Goal: Task Accomplishment & Management: Use online tool/utility

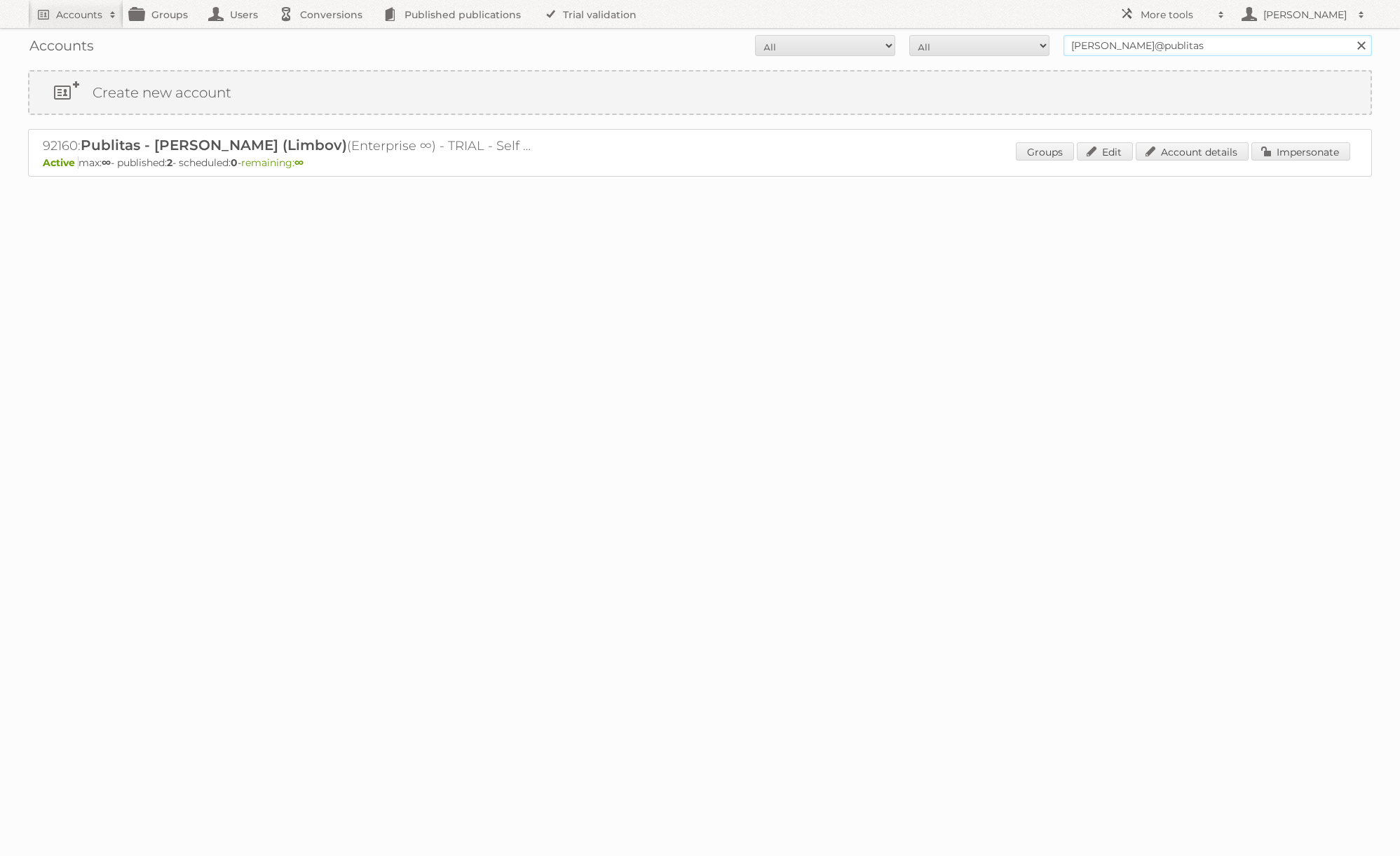
click at [1192, 44] on input "j.solon@publitas" at bounding box center [1218, 45] width 308 height 21
type input "may's zona libre"
click at [1350, 35] on input "Search" at bounding box center [1360, 45] width 21 height 21
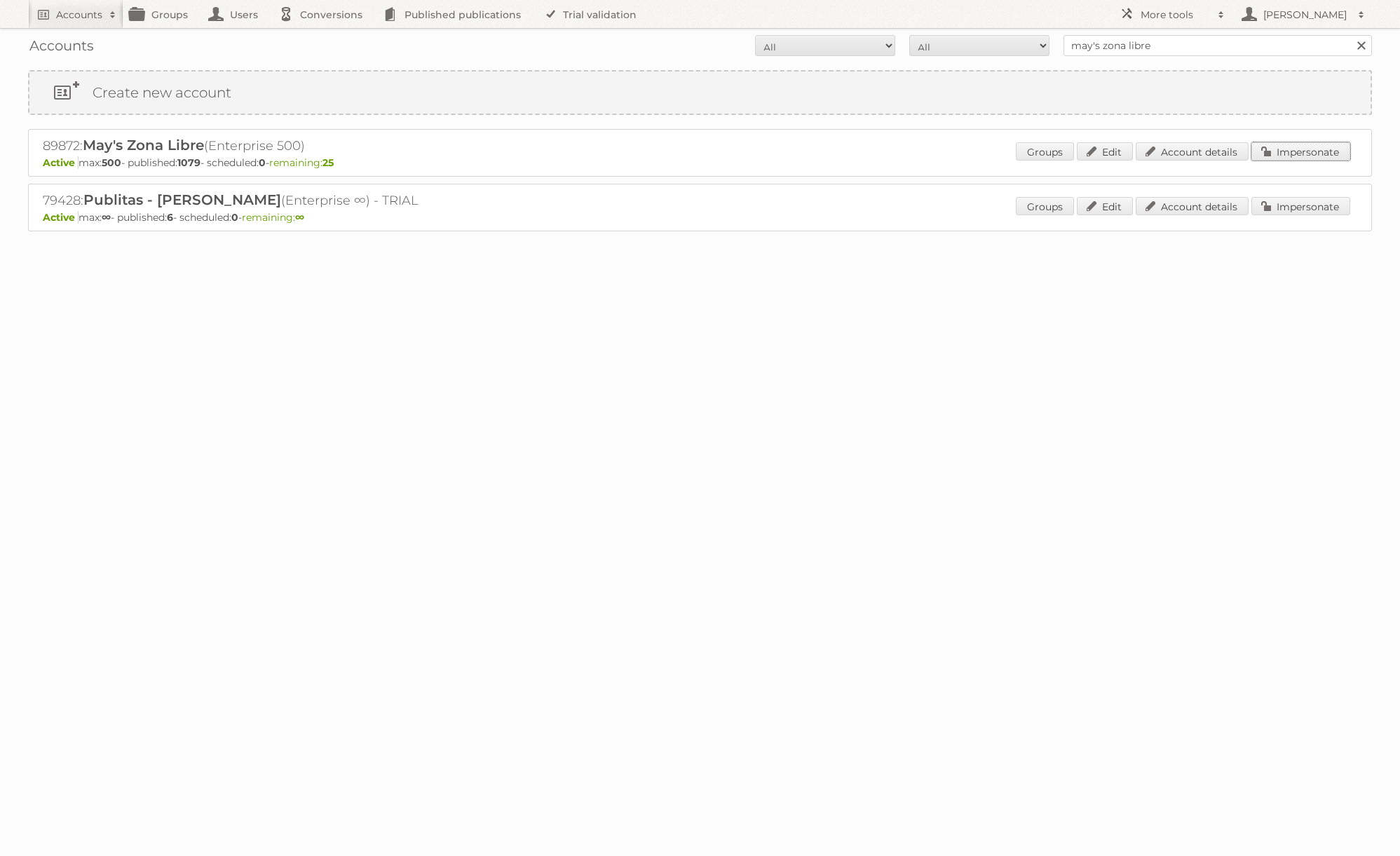
drag, startPoint x: 1289, startPoint y: 150, endPoint x: 1069, endPoint y: 151, distance: 220.0
click at [1289, 150] on link "Impersonate" at bounding box center [1301, 151] width 99 height 19
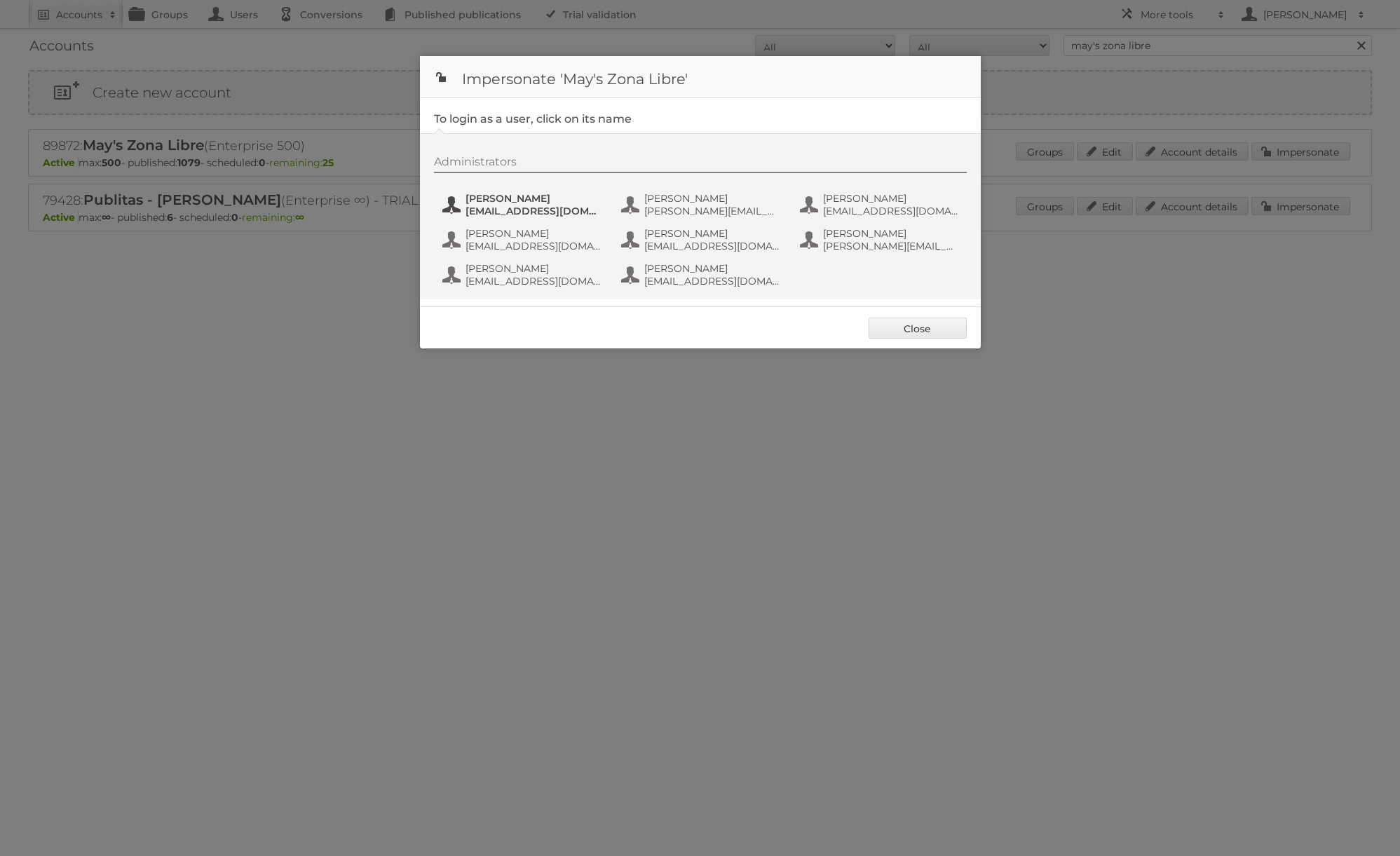
click at [528, 205] on span "[EMAIL_ADDRESS][DOMAIN_NAME]" at bounding box center [533, 211] width 136 height 13
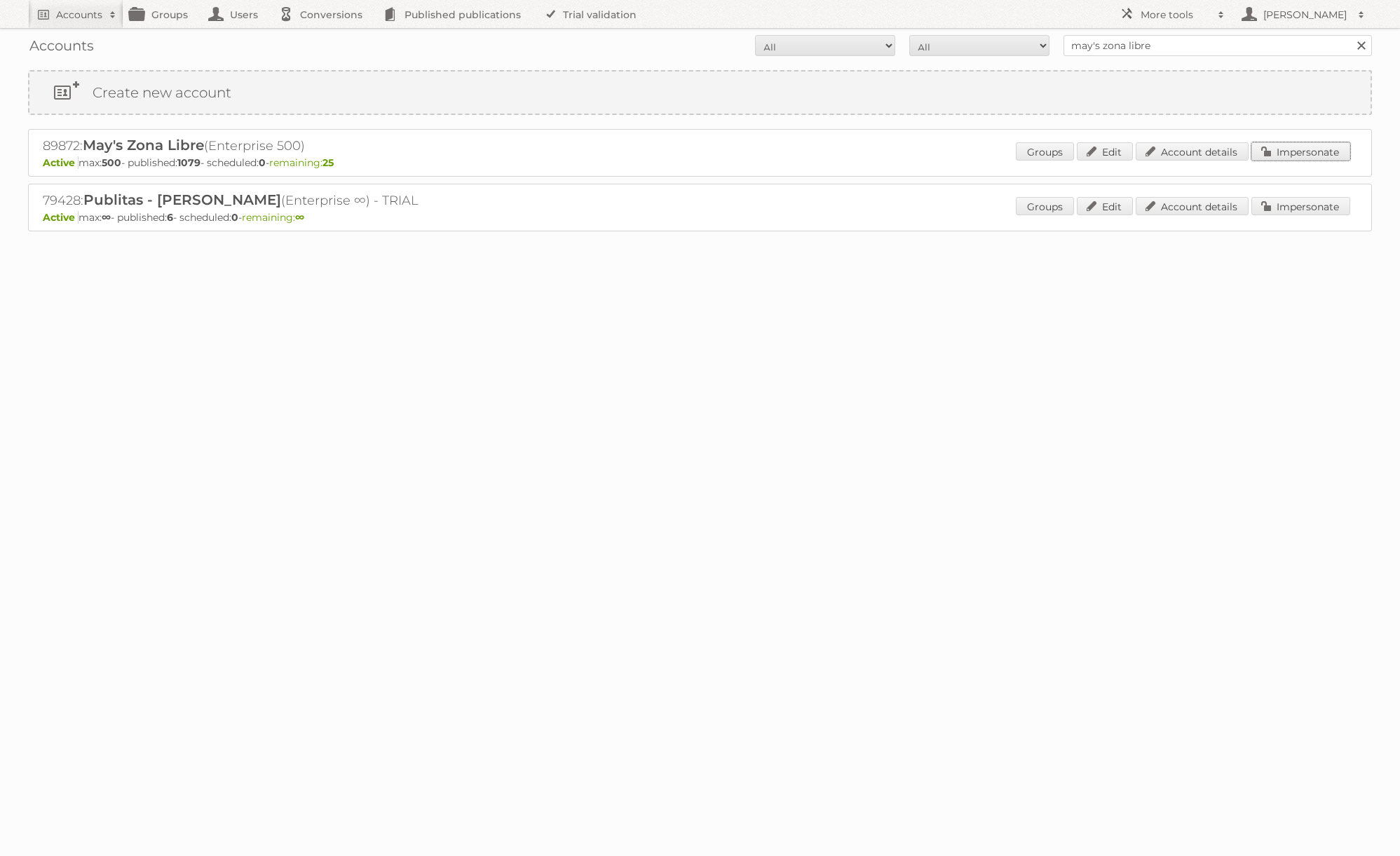
click at [1289, 148] on link "Impersonate" at bounding box center [1301, 151] width 99 height 19
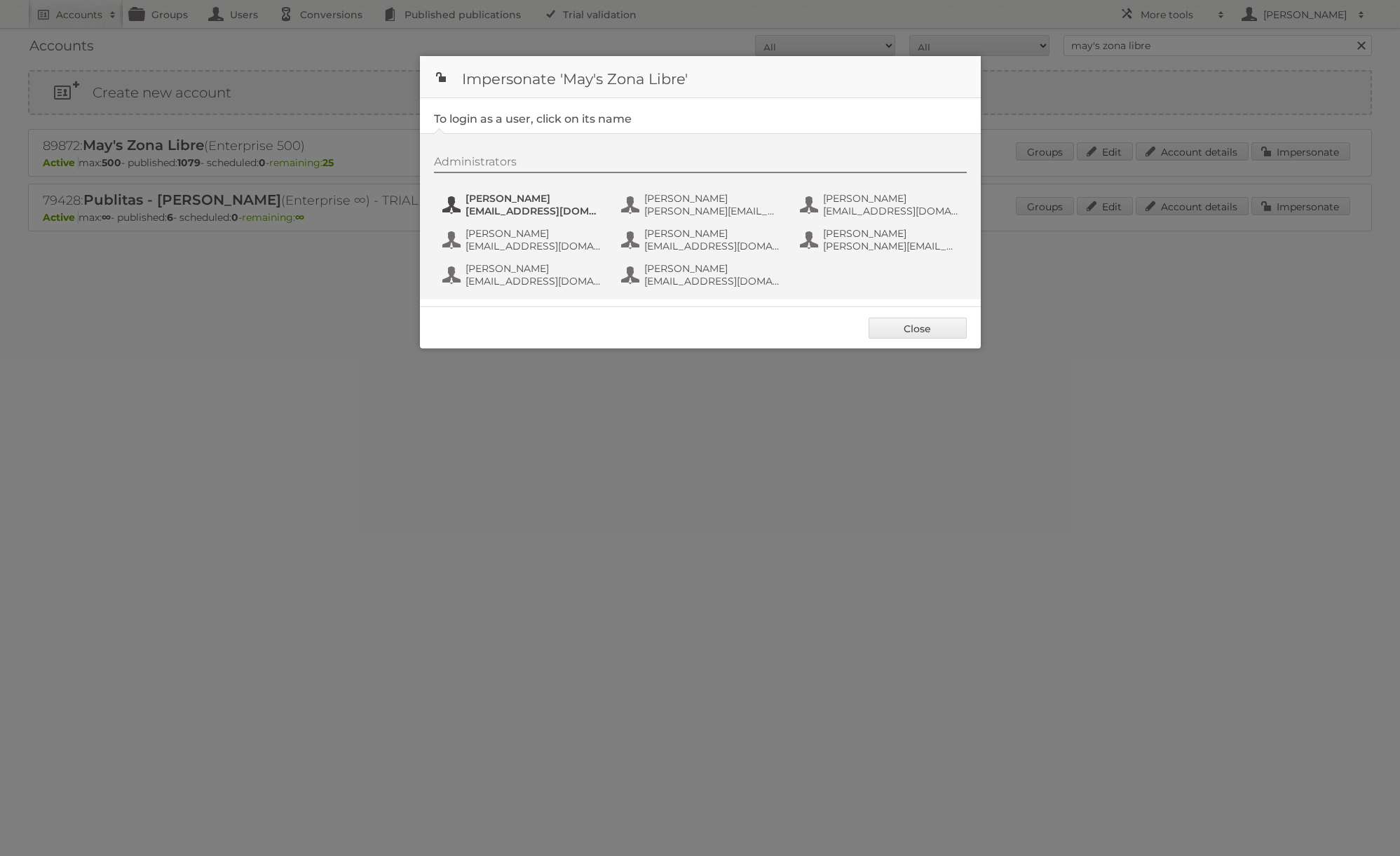
click at [491, 198] on span "[PERSON_NAME]" at bounding box center [533, 198] width 136 height 13
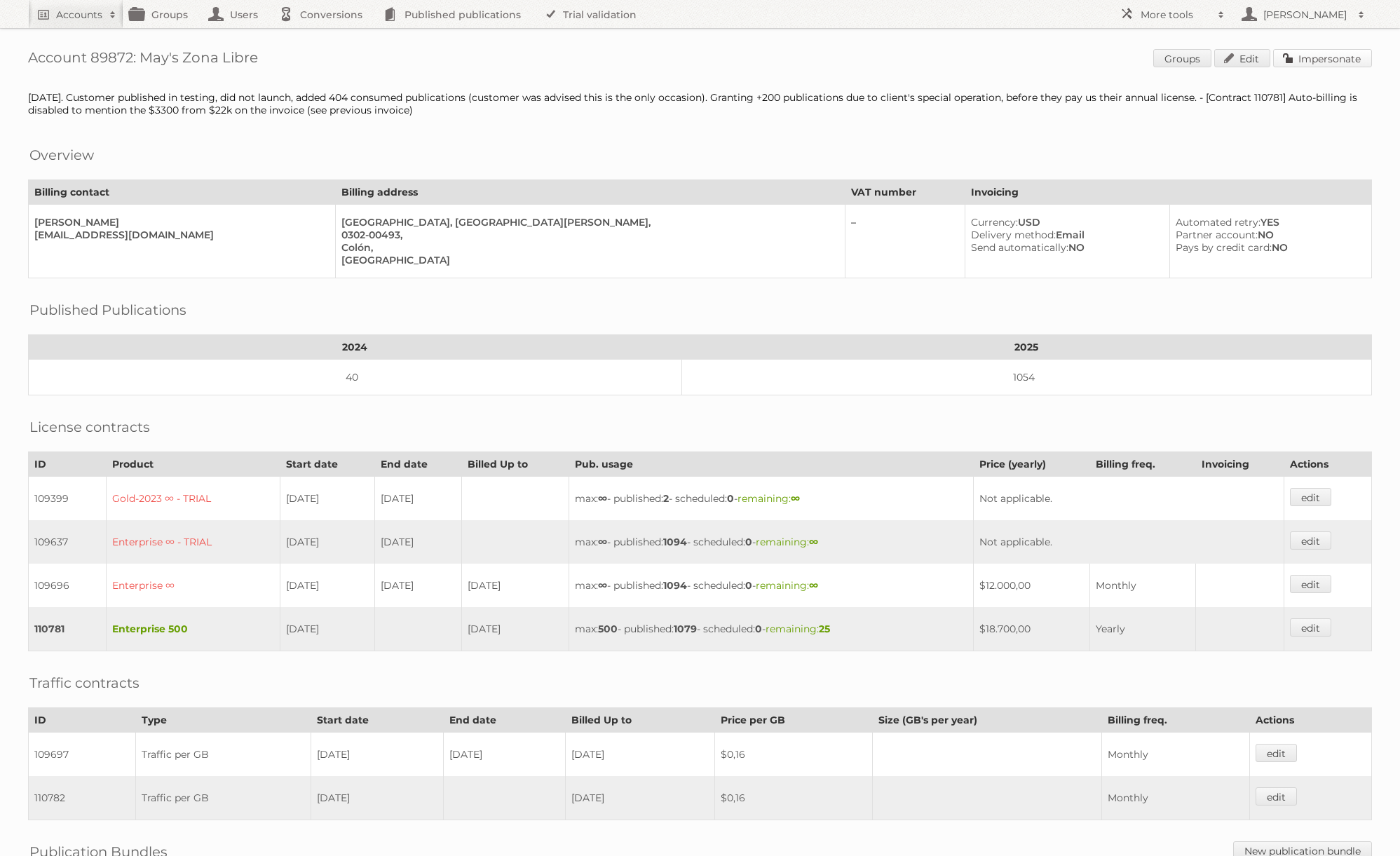
click at [1324, 56] on link "Impersonate" at bounding box center [1322, 59] width 99 height 19
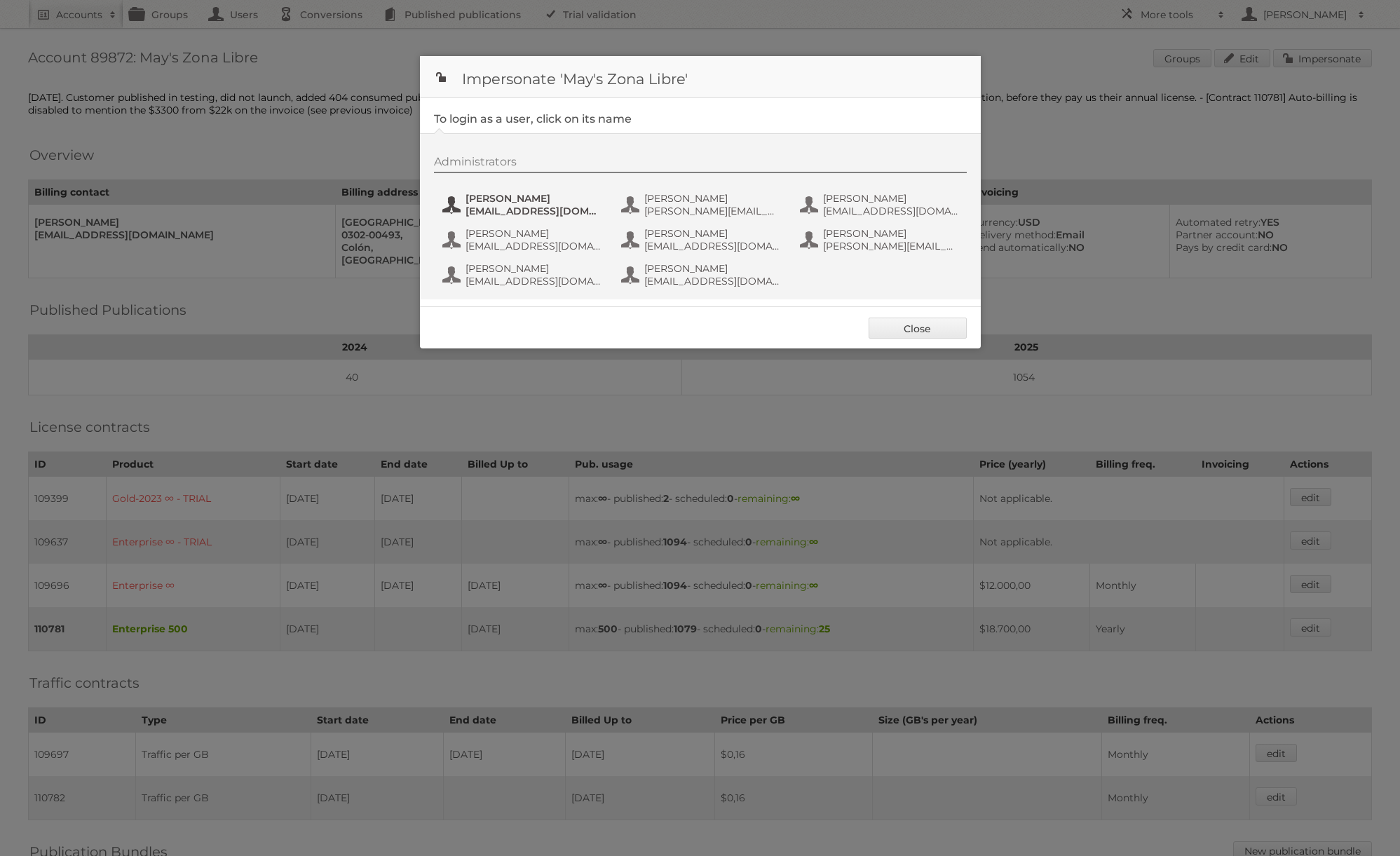
click at [538, 211] on span "[EMAIL_ADDRESS][DOMAIN_NAME]" at bounding box center [533, 211] width 136 height 13
